Goal: Transaction & Acquisition: Purchase product/service

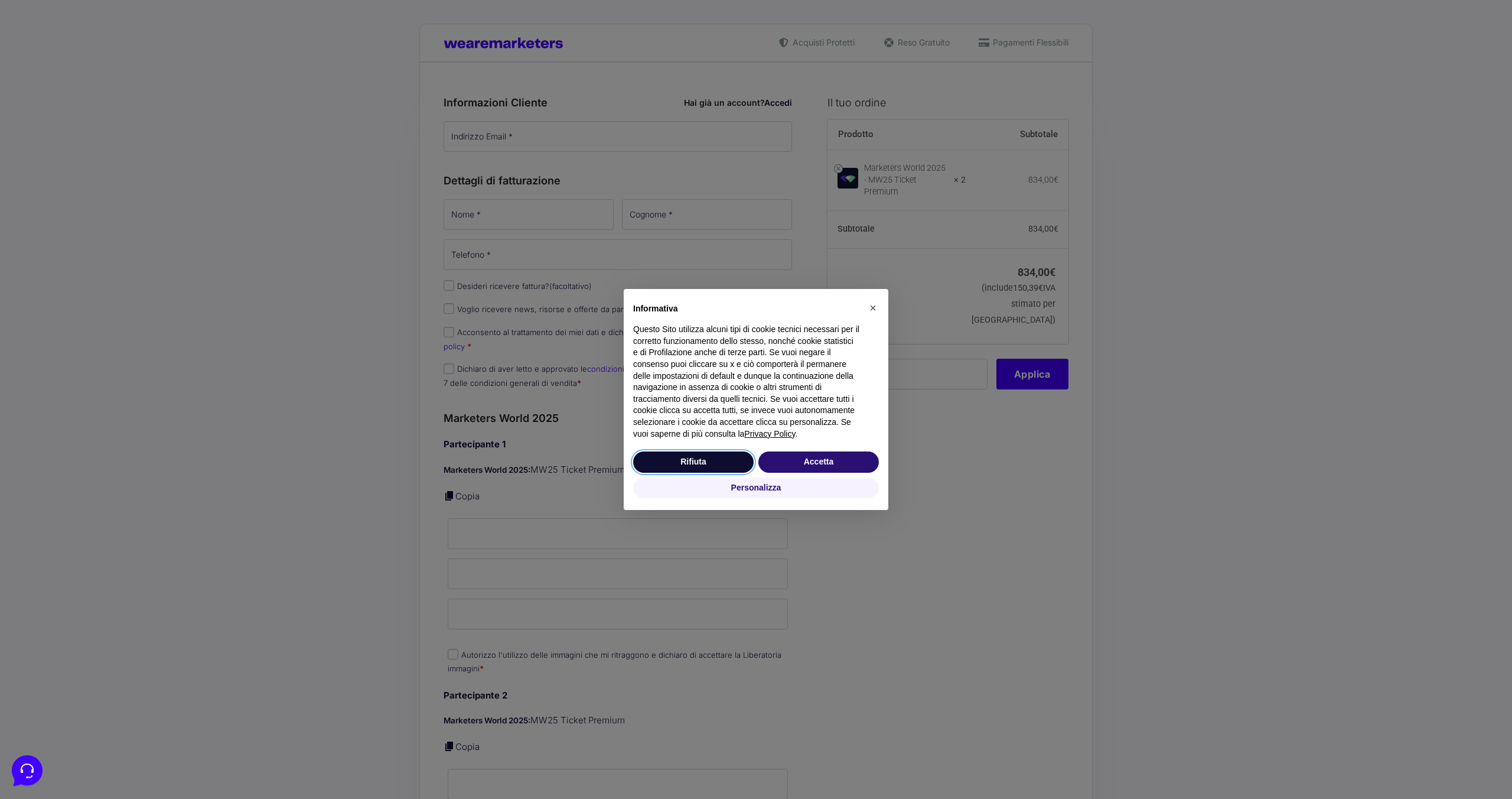
click at [707, 465] on button "Rifiuta" at bounding box center [693, 462] width 121 height 21
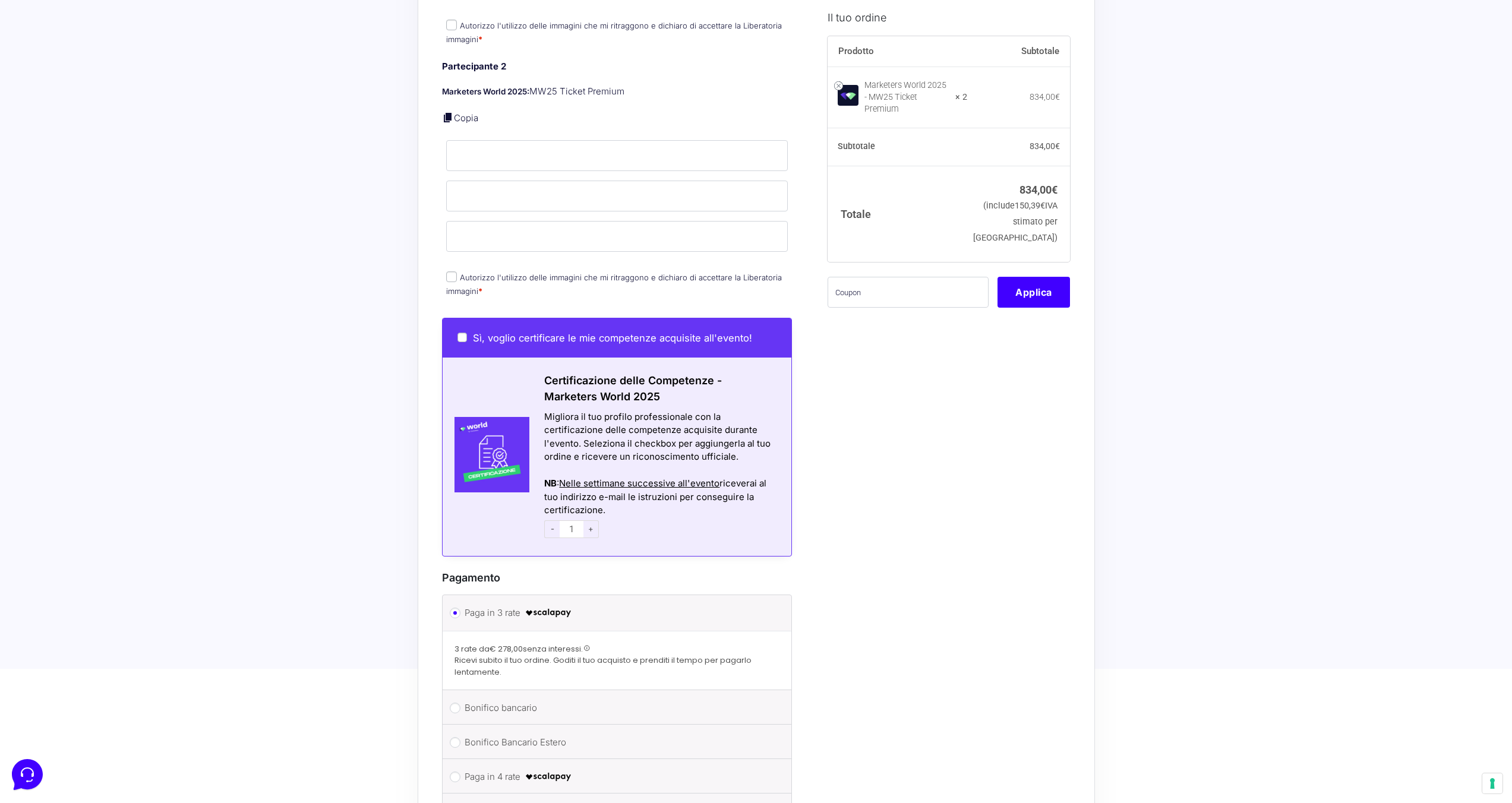
scroll to position [638, 0]
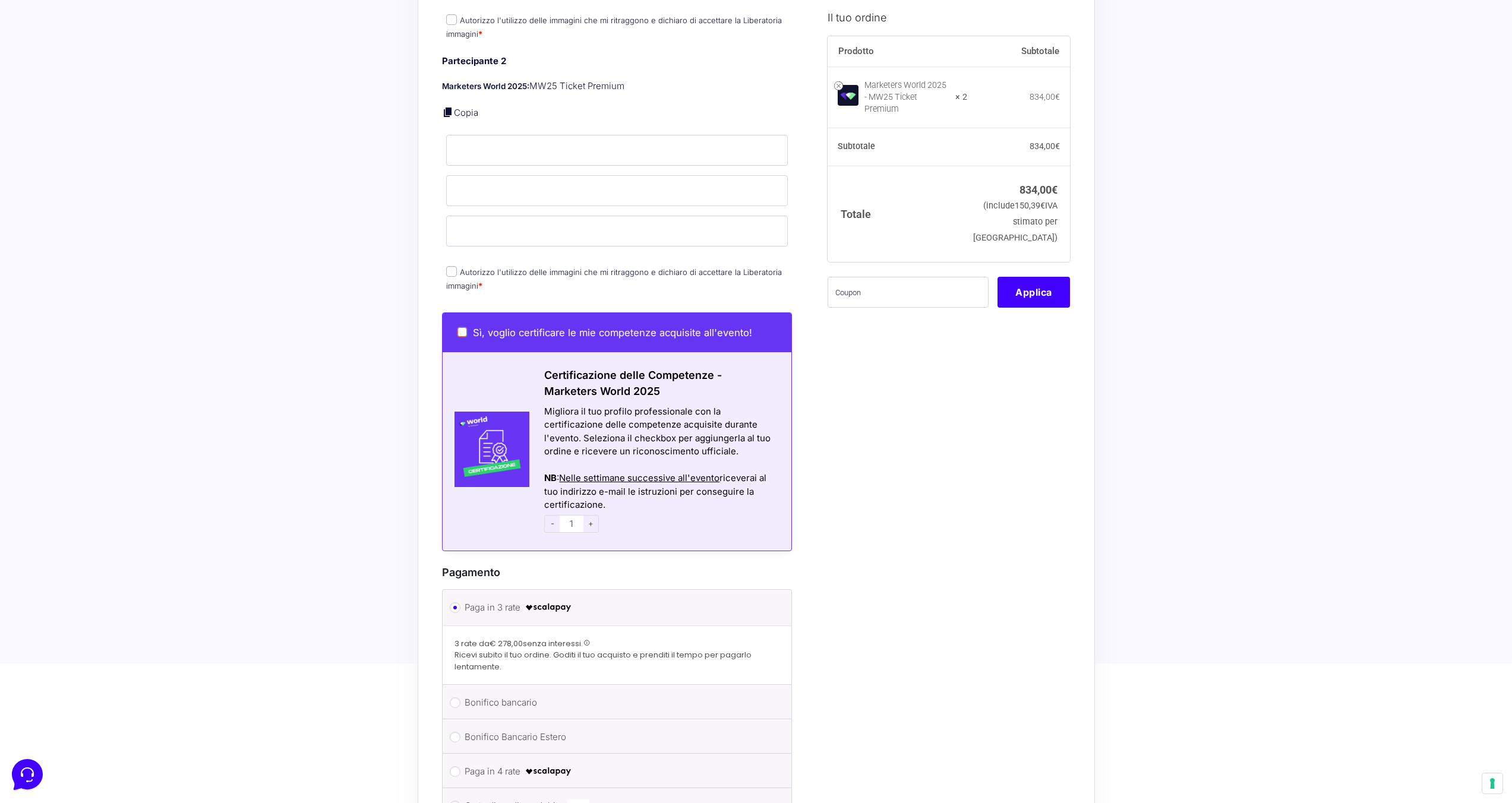
click at [462, 327] on input "Sì, voglio certificare le mie competenze acquisite all'evento!" at bounding box center [462, 332] width 9 height 9
checkbox input "true"
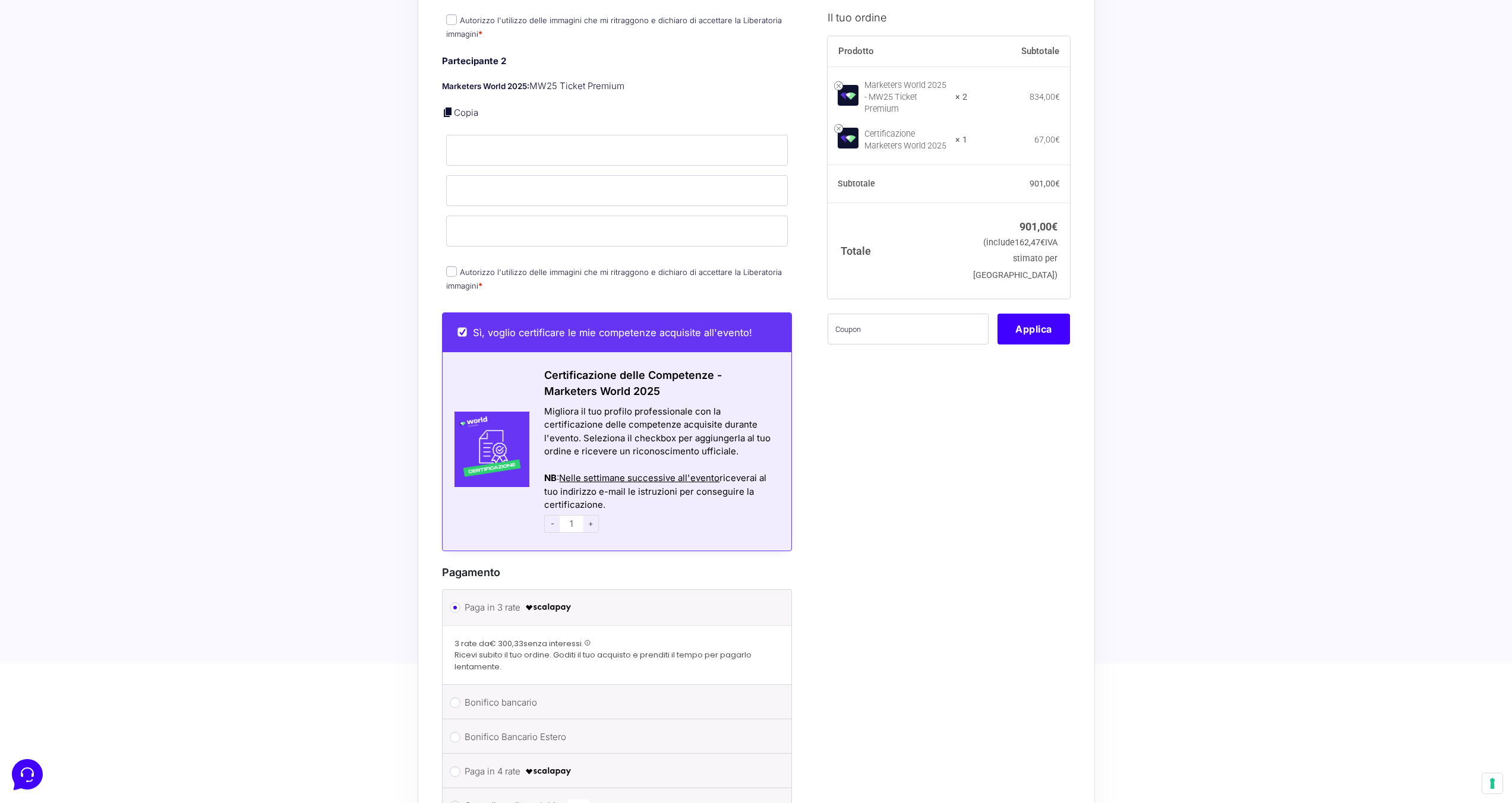
click at [592, 515] on span "+" at bounding box center [591, 524] width 16 height 18
type input "2"
click at [555, 515] on span "-" at bounding box center [551, 524] width 16 height 18
type input "1"
click at [461, 327] on input "Sì, voglio certificare le mie competenze acquisite all'evento!" at bounding box center [462, 332] width 9 height 9
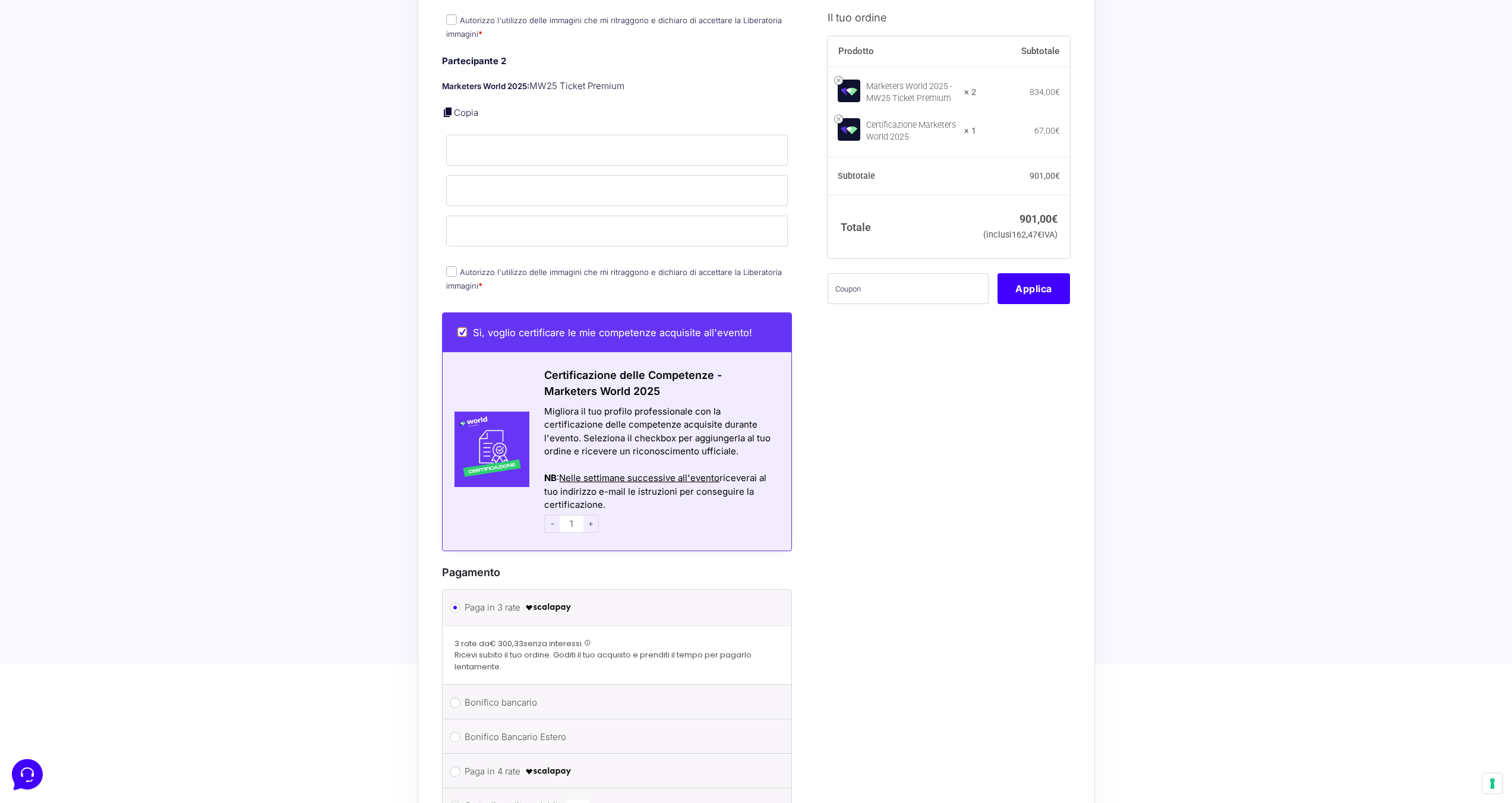
checkbox input "false"
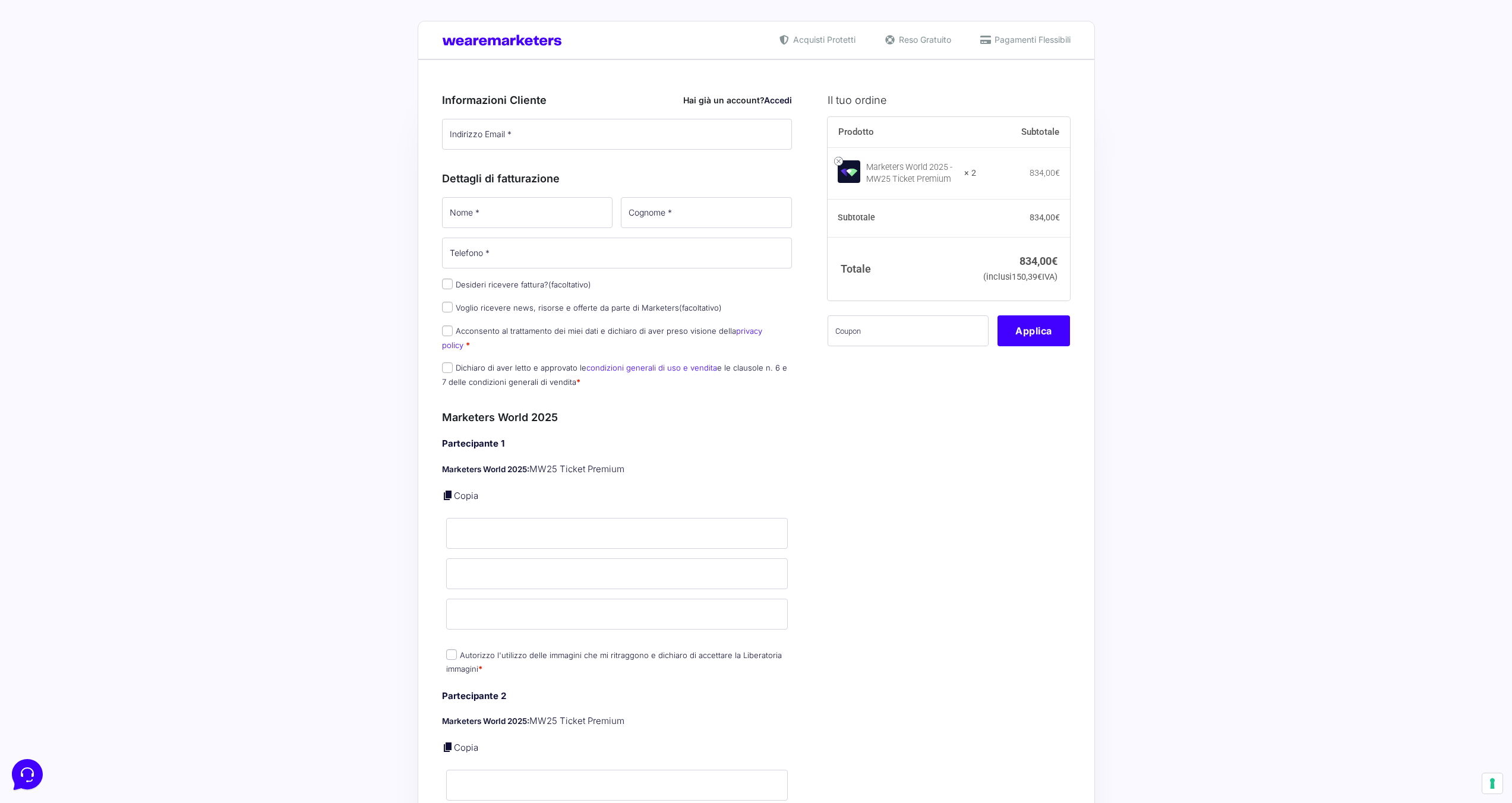
scroll to position [0, 0]
